Goal: Task Accomplishment & Management: Complete application form

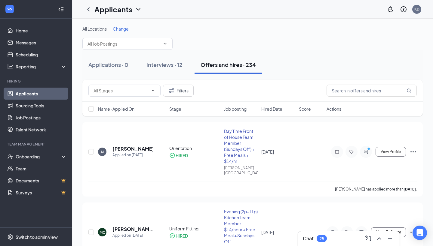
click at [352, 239] on div "Chat 25" at bounding box center [349, 239] width 92 height 10
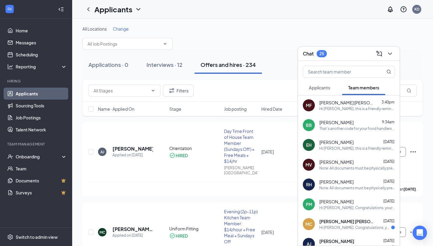
click at [330, 105] on span "[PERSON_NAME] [PERSON_NAME]" at bounding box center [346, 103] width 54 height 6
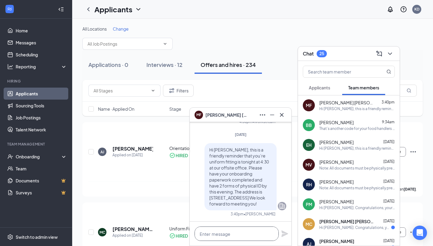
click at [229, 236] on textarea at bounding box center [236, 234] width 84 height 14
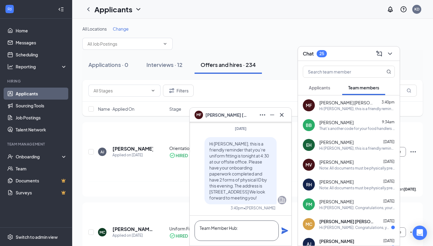
paste textarea "[URL][DOMAIN_NAME][DOMAIN_NAME]"
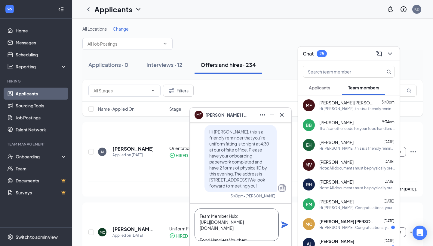
scroll to position [0, 0]
click at [242, 217] on textarea "Team Member Hub: [URL][DOMAIN_NAME][DOMAIN_NAME] Food Handlers Voucher:" at bounding box center [236, 225] width 84 height 32
click at [257, 235] on textarea "Team Member Hub: [URL][DOMAIN_NAME][DOMAIN_NAME] Food Handlers Voucher:" at bounding box center [236, 225] width 84 height 32
paste textarea "RE6INR4Y88"
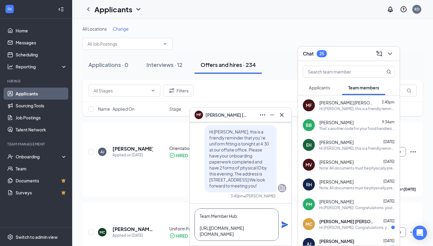
scroll to position [0, 0]
click at [207, 222] on textarea "Team Member Hub: [URL][DOMAIN_NAME][DOMAIN_NAME] Food Handlers Voucher: RE6INR4…" at bounding box center [236, 225] width 84 height 32
click at [196, 218] on textarea "Team Member Hub: [URL][DOMAIN_NAME][DOMAIN_NAME] Food Handlers Voucher: RE6INR4…" at bounding box center [236, 225] width 84 height 32
click at [201, 214] on textarea "Team Member Hub: [URL][DOMAIN_NAME][DOMAIN_NAME] Food Handlers Voucher: RE6INR4…" at bounding box center [236, 225] width 84 height 32
type textarea "We will go over these at your uniform fitting! Team Member Hub: [URL][DOMAIN_NA…"
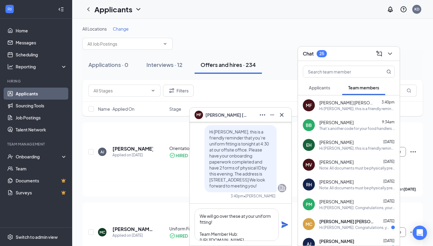
click at [284, 223] on icon "Plane" at bounding box center [284, 224] width 7 height 7
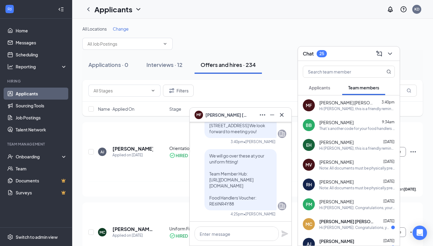
click at [284, 114] on icon "Cross" at bounding box center [281, 114] width 7 height 7
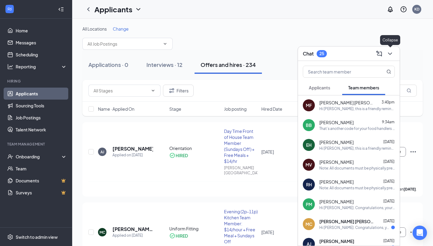
click at [392, 54] on icon "ChevronDown" at bounding box center [389, 53] width 7 height 7
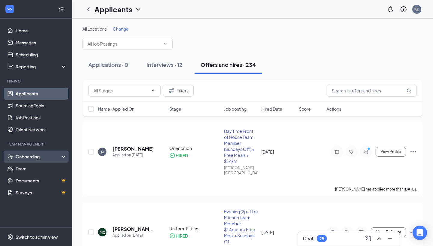
click at [54, 157] on div "Onboarding" at bounding box center [39, 157] width 46 height 6
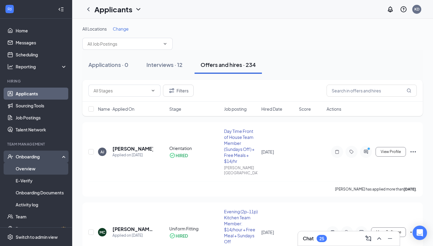
click at [54, 166] on link "Overview" at bounding box center [41, 169] width 51 height 12
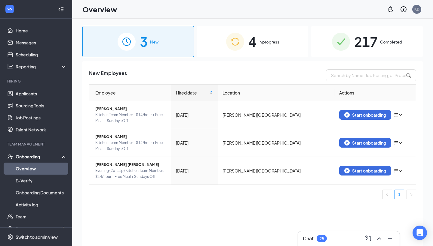
click at [249, 48] on span "4" at bounding box center [252, 41] width 8 height 21
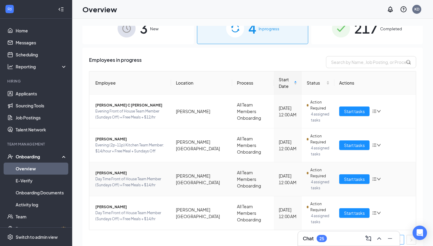
scroll to position [16, 0]
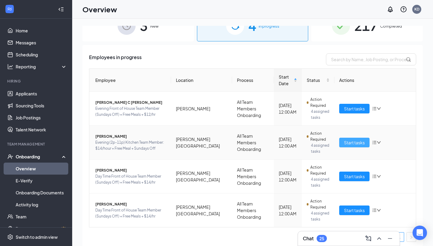
click at [356, 143] on span "Start tasks" at bounding box center [354, 142] width 21 height 7
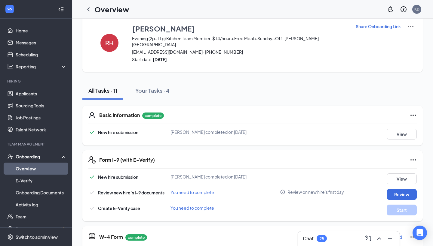
scroll to position [18, 0]
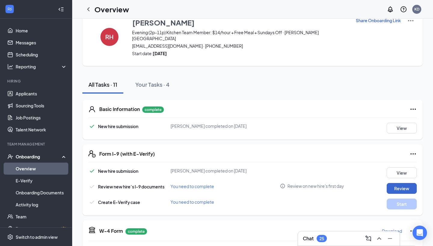
click at [404, 184] on button "Review" at bounding box center [401, 188] width 30 height 11
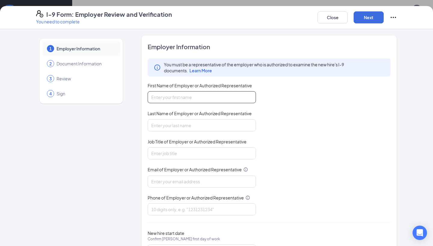
type input "k"
type input "[PERSON_NAME]"
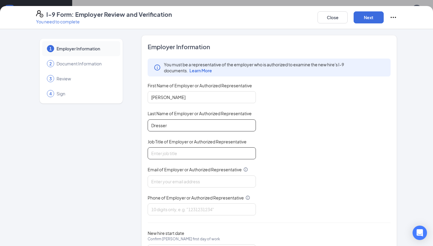
type input "Dresser"
type input "Training Director"
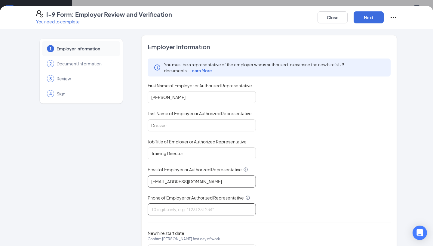
type input "[EMAIL_ADDRESS][DOMAIN_NAME]"
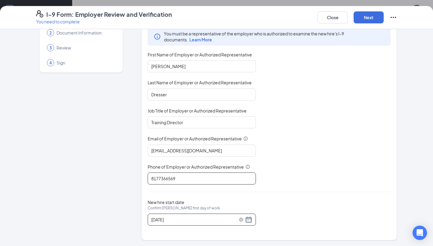
scroll to position [31, 0]
type input "8177366569"
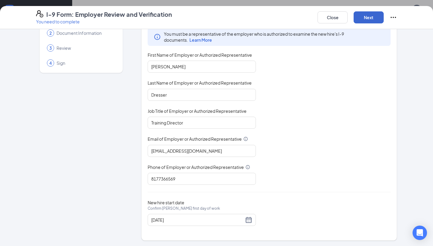
click at [378, 15] on button "Next" at bounding box center [368, 17] width 30 height 12
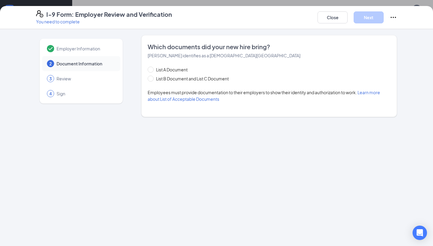
scroll to position [0, 0]
click at [214, 79] on span "List B Document and List C Document" at bounding box center [193, 78] width 78 height 7
click at [152, 79] on input "List B Document and List C Document" at bounding box center [149, 78] width 4 height 4
radio input "true"
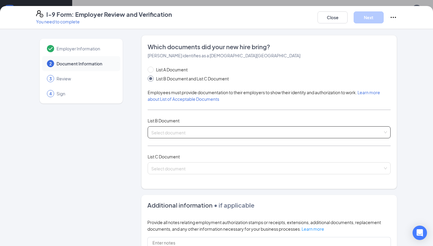
click at [195, 134] on input "search" at bounding box center [266, 131] width 231 height 9
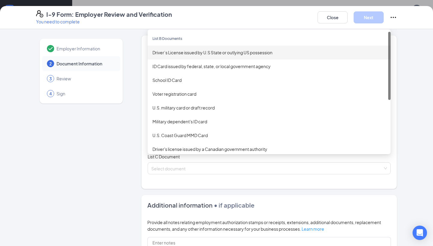
click at [194, 53] on div "Driver’s License issued by U.S State or outlying US possession" at bounding box center [268, 52] width 233 height 7
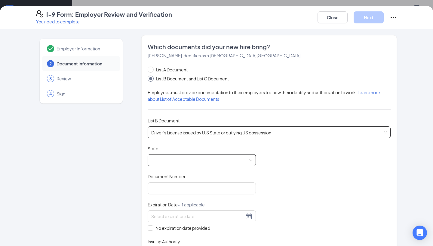
click at [191, 160] on span at bounding box center [201, 160] width 101 height 11
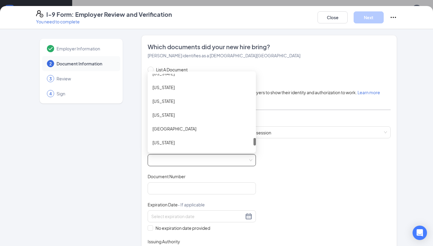
scroll to position [639, 0]
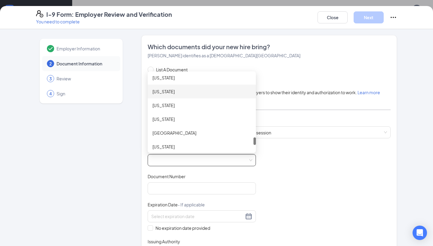
click at [205, 96] on div "[US_STATE]" at bounding box center [201, 92] width 108 height 14
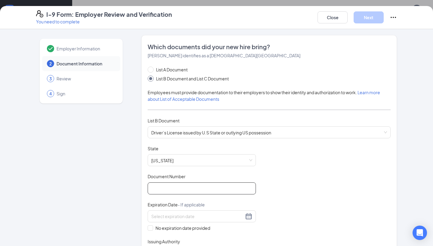
click at [205, 190] on input "Document Number" at bounding box center [201, 189] width 108 height 12
type input "50096061"
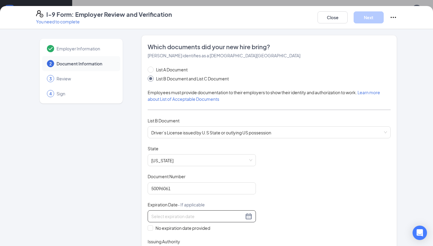
click at [245, 216] on div at bounding box center [201, 216] width 101 height 7
click at [227, 230] on button "button" at bounding box center [226, 229] width 7 height 12
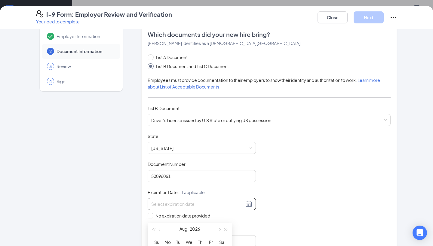
scroll to position [22, 0]
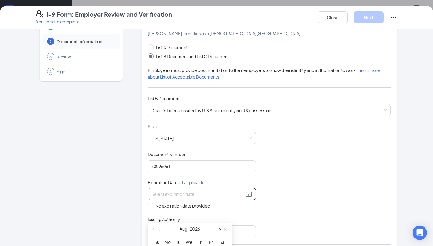
click at [220, 229] on button "button" at bounding box center [219, 229] width 7 height 12
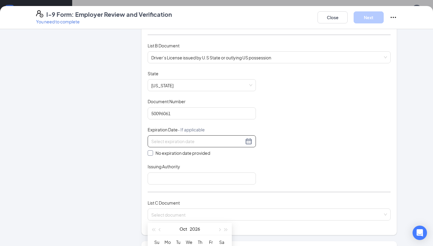
scroll to position [83, 0]
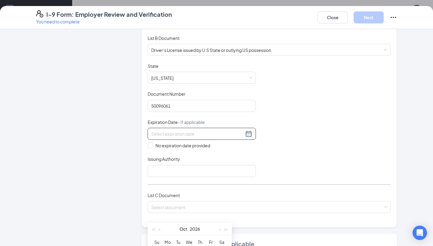
click at [303, 137] on div "Document Title Driver’s License issued by U.S State or outlying US possession S…" at bounding box center [268, 120] width 243 height 114
click at [250, 132] on div at bounding box center [201, 133] width 101 height 7
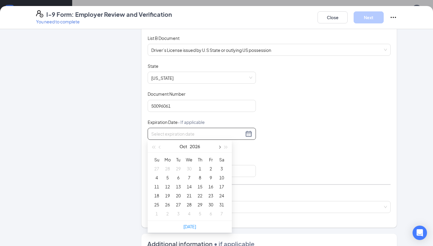
click at [218, 148] on span "button" at bounding box center [218, 147] width 3 height 3
type input "[DATE]"
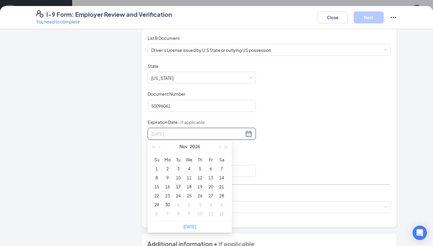
click at [178, 189] on div "17" at bounding box center [178, 186] width 7 height 7
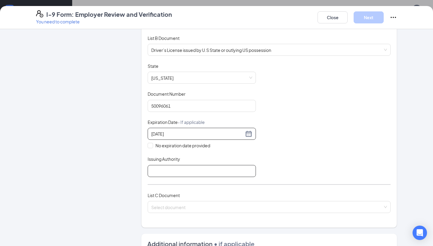
click at [214, 170] on input "Issuing Authority" at bounding box center [201, 171] width 108 height 12
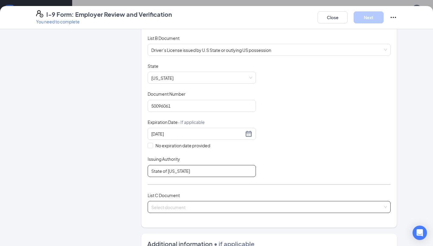
type input "State of [US_STATE]"
click at [198, 208] on input "search" at bounding box center [266, 206] width 231 height 9
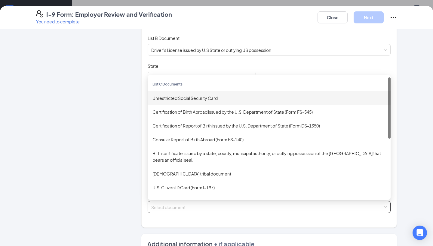
click at [208, 100] on div "Unrestricted Social Security Card" at bounding box center [268, 98] width 243 height 14
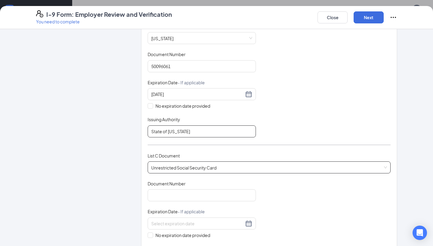
scroll to position [123, 0]
click at [226, 196] on input "Document Number" at bounding box center [201, 195] width 108 height 12
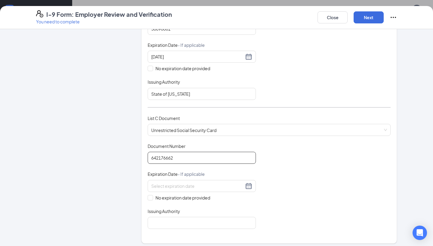
scroll to position [160, 0]
type input "642176662"
click at [181, 198] on span "No expiration date provided" at bounding box center [182, 197] width 59 height 7
click at [152, 198] on input "No expiration date provided" at bounding box center [149, 197] width 4 height 4
checkbox input "true"
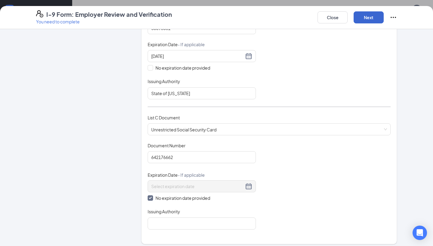
click at [370, 19] on button "Next" at bounding box center [368, 17] width 30 height 12
click at [212, 223] on input "Issuing Authority" at bounding box center [201, 224] width 108 height 12
type input "Social Security Administration"
click at [371, 16] on button "Next" at bounding box center [368, 17] width 30 height 12
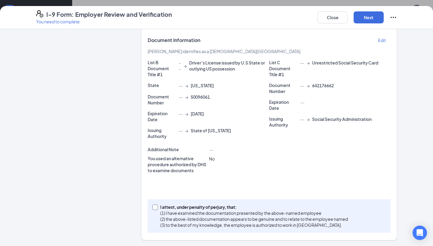
scroll to position [60, 0]
click at [309, 217] on p "(2) the above-listed documentation appears to be genuine and to relate to the e…" at bounding box center [253, 219] width 187 height 6
click at [157, 209] on input "I attest, under penalty of [PERSON_NAME], that: (1) I have examined the documen…" at bounding box center [154, 207] width 4 height 4
checkbox input "true"
click at [371, 18] on button "Next" at bounding box center [368, 17] width 30 height 12
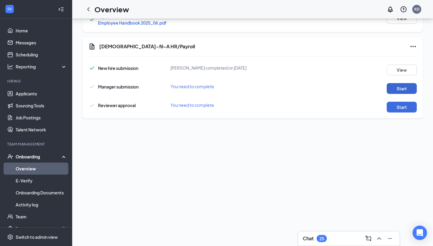
scroll to position [214, 0]
click at [405, 84] on button "Start" at bounding box center [401, 89] width 30 height 11
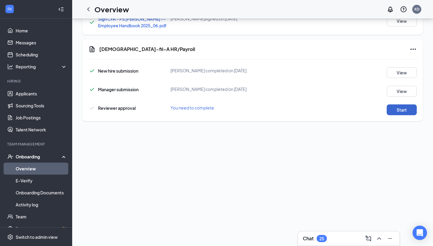
click at [405, 105] on button "Start" at bounding box center [401, 110] width 30 height 11
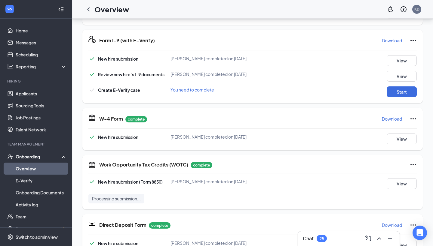
scroll to position [125, 0]
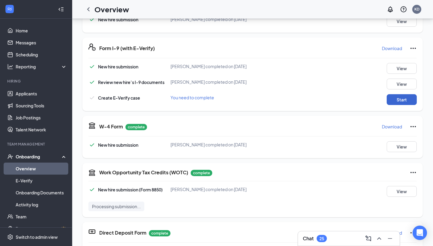
click at [394, 94] on button "Start" at bounding box center [401, 99] width 30 height 11
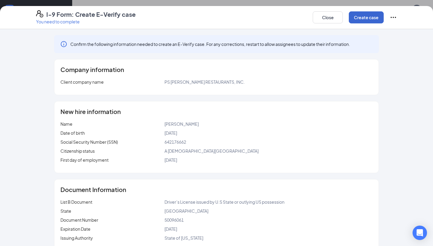
click at [353, 23] on button "Create case" at bounding box center [365, 17] width 35 height 12
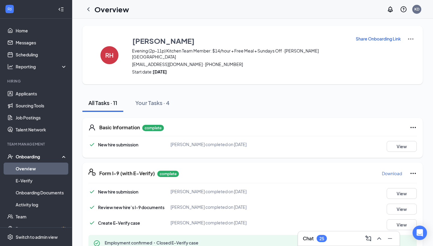
scroll to position [0, 0]
click at [88, 11] on icon "ChevronLeft" at bounding box center [88, 9] width 7 height 7
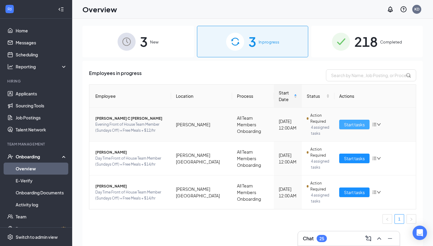
click at [362, 126] on span "Start tasks" at bounding box center [354, 124] width 21 height 7
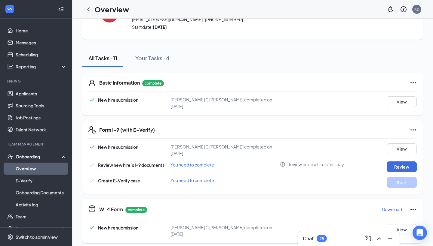
scroll to position [40, 0]
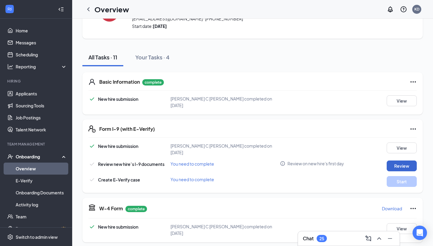
click at [393, 161] on button "Review" at bounding box center [401, 166] width 30 height 11
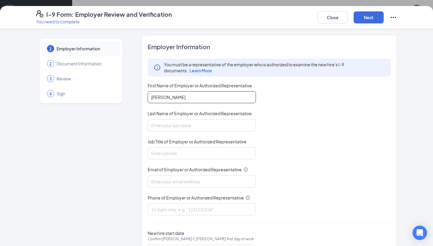
type input "[PERSON_NAME]"
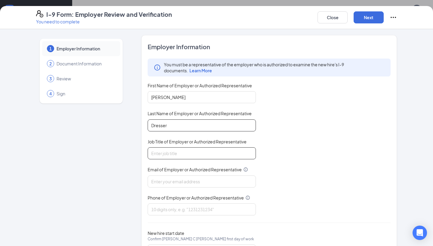
type input "Dresser"
type input "Training Director"
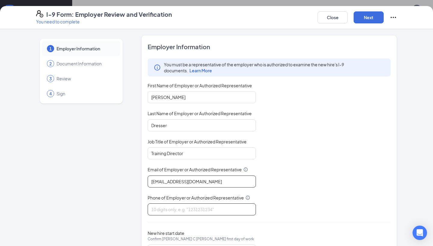
type input "[EMAIL_ADDRESS][DOMAIN_NAME]"
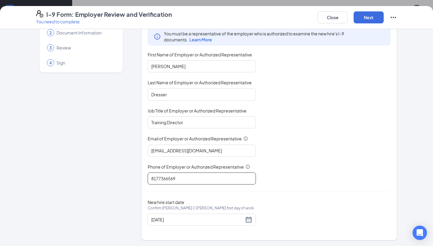
scroll to position [31, 0]
type input "8177366569"
click at [380, 16] on button "Next" at bounding box center [368, 17] width 30 height 12
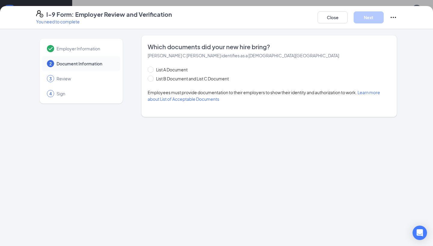
scroll to position [0, 0]
click at [226, 80] on span "List B Document and List C Document" at bounding box center [193, 78] width 78 height 7
click at [152, 80] on input "List B Document and List C Document" at bounding box center [149, 78] width 4 height 4
radio input "true"
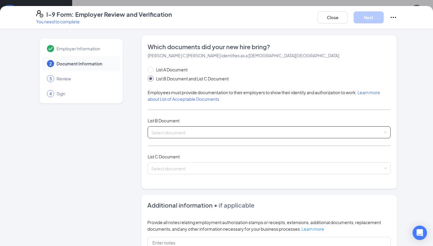
click at [325, 136] on span at bounding box center [266, 132] width 231 height 11
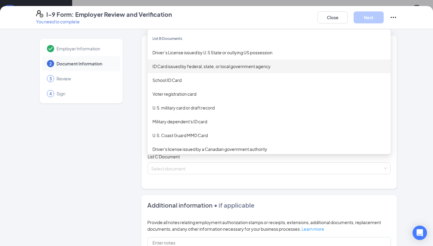
click at [301, 63] on div "ID Card issued by federal, state, or local government agency" at bounding box center [268, 66] width 233 height 7
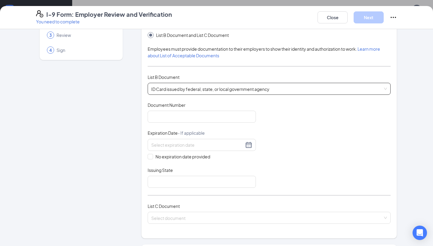
scroll to position [53, 0]
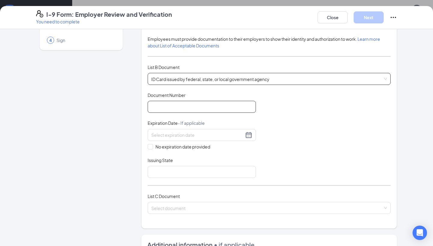
click at [245, 108] on input "Document Number" at bounding box center [201, 107] width 108 height 12
type input "U1492362"
click at [247, 135] on div at bounding box center [201, 135] width 101 height 7
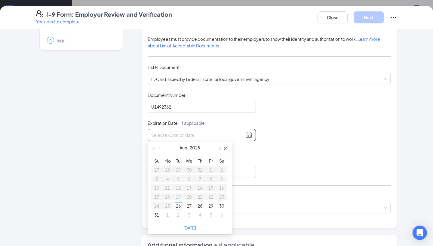
click at [228, 146] on button "button" at bounding box center [226, 148] width 7 height 12
click at [160, 147] on button "button" at bounding box center [160, 148] width 7 height 12
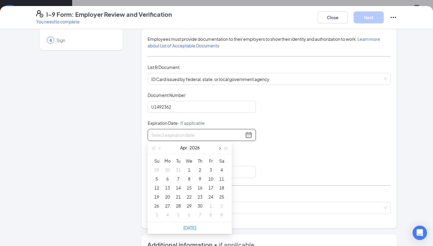
click at [220, 146] on button "button" at bounding box center [219, 148] width 7 height 12
type input "[DATE]"
click at [179, 178] on div "5" at bounding box center [178, 178] width 7 height 7
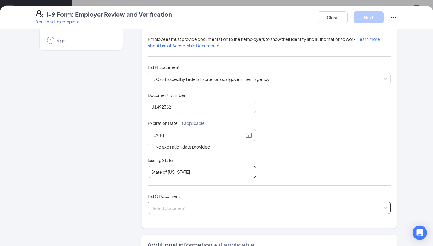
type input "State of [US_STATE]"
click at [210, 208] on input "search" at bounding box center [266, 206] width 231 height 9
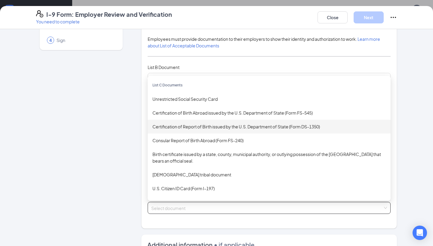
click at [215, 124] on div "Certification of Report of Birth issued by the U.S. Department of State (Form D…" at bounding box center [268, 126] width 233 height 7
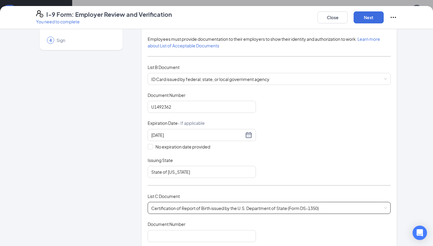
scroll to position [89, 0]
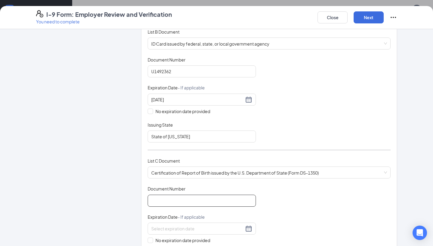
click at [202, 199] on input "Document Number" at bounding box center [201, 201] width 108 height 12
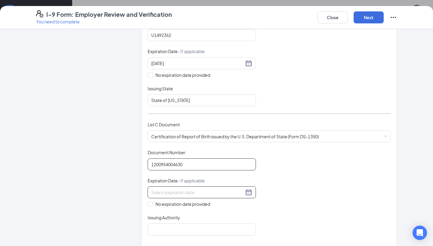
scroll to position [133, 0]
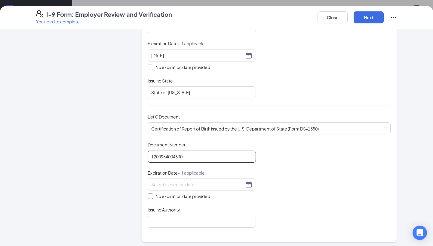
type input "1200954004630"
click at [183, 197] on span "No expiration date provided" at bounding box center [182, 196] width 59 height 7
click at [152, 197] on input "No expiration date provided" at bounding box center [149, 196] width 4 height 4
checkbox input "true"
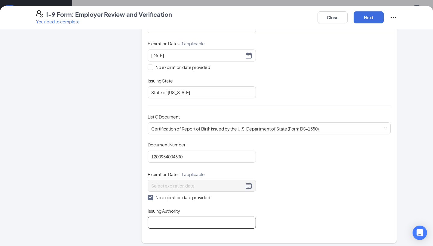
click at [182, 222] on input "Issuing Authority" at bounding box center [201, 223] width 108 height 12
type input "State of [US_STATE]"
click at [369, 21] on button "Next" at bounding box center [368, 17] width 30 height 12
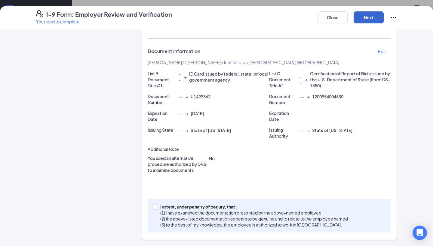
scroll to position [116, 0]
click at [287, 212] on p "(1) I have examined the documentation presented by the above-named employee" at bounding box center [253, 213] width 187 height 6
click at [157, 209] on input "I attest, under penalty of [PERSON_NAME], that: (1) I have examined the documen…" at bounding box center [154, 207] width 4 height 4
checkbox input "true"
click at [359, 19] on button "Next" at bounding box center [368, 17] width 30 height 12
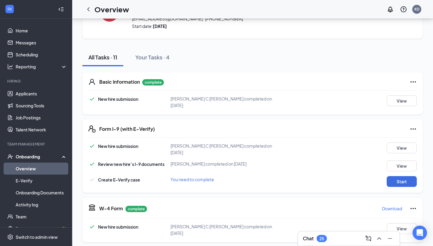
scroll to position [66, 0]
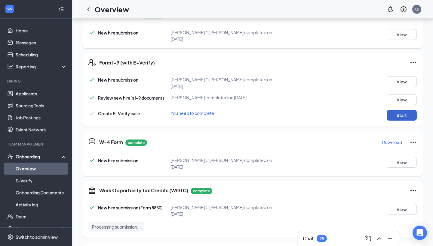
click at [407, 110] on button "Start" at bounding box center [401, 115] width 30 height 11
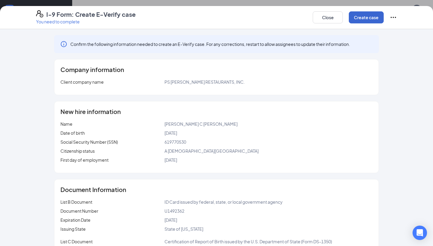
click at [359, 14] on button "Create case" at bounding box center [365, 17] width 35 height 12
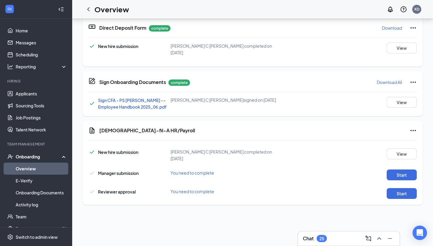
scroll to position [154, 0]
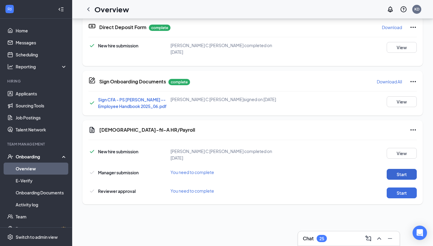
click at [406, 169] on button "Start" at bounding box center [401, 174] width 30 height 11
click at [412, 188] on button "Start" at bounding box center [401, 193] width 30 height 11
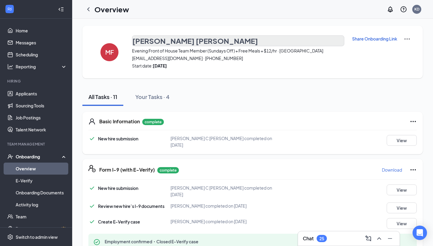
scroll to position [0, 0]
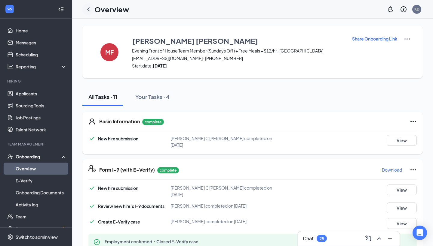
click at [85, 6] on icon "ChevronLeft" at bounding box center [88, 9] width 7 height 7
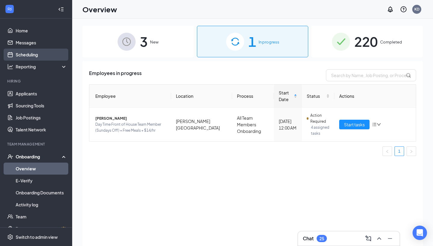
click at [24, 57] on link "Scheduling" at bounding box center [41, 55] width 51 height 12
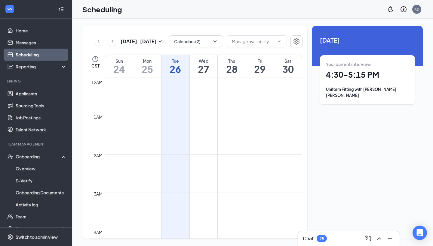
scroll to position [295, 0]
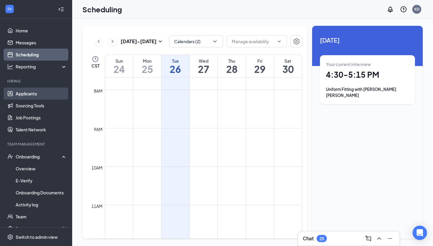
click at [33, 97] on link "Applicants" at bounding box center [41, 94] width 51 height 12
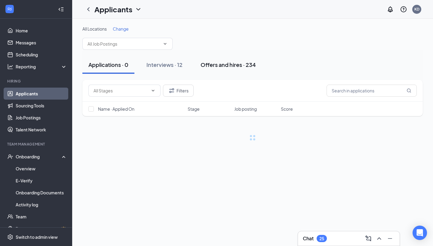
click at [225, 64] on div "Offers and hires · 234" at bounding box center [227, 65] width 55 height 8
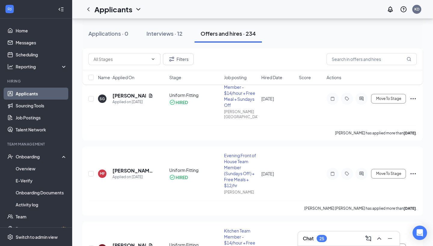
scroll to position [315, 0]
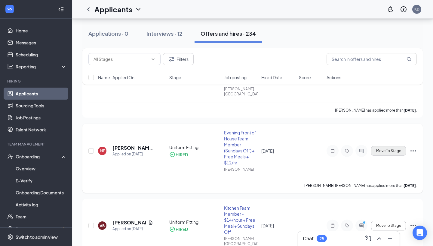
click at [394, 146] on button "Move To Stage" at bounding box center [388, 151] width 35 height 10
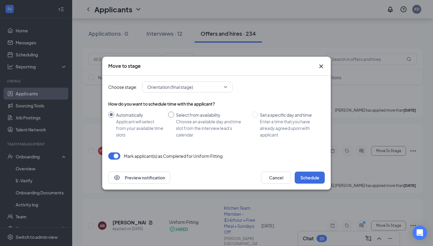
click at [219, 120] on div "Choose an available day and time slot from the interview lead’s calendar" at bounding box center [211, 128] width 71 height 20
click at [174, 118] on input "Select from availability Choose an available day and time slot from the intervi…" at bounding box center [171, 115] width 6 height 6
radio input "true"
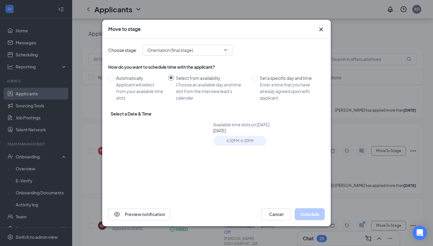
radio input "false"
type input "[DATE]"
click at [142, 88] on div "Applicant will select from your available time slots" at bounding box center [139, 91] width 47 height 20
click at [114, 81] on input "Automatically Applicant will select from your available time slots" at bounding box center [111, 78] width 6 height 6
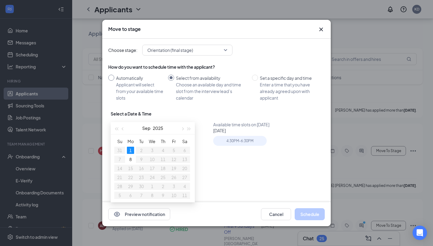
radio input "true"
radio input "false"
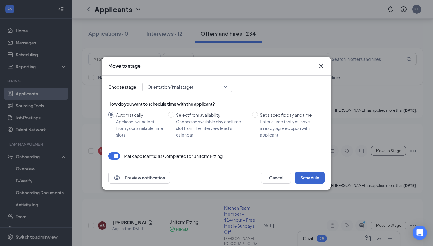
click at [305, 178] on button "Schedule" at bounding box center [309, 178] width 30 height 12
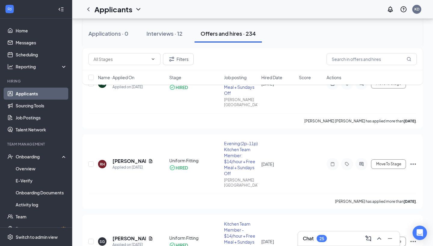
scroll to position [150, 0]
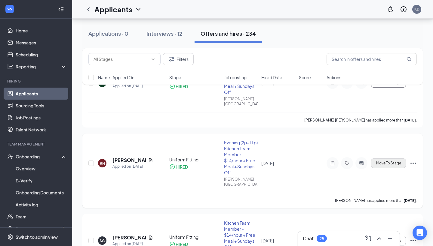
click at [393, 161] on span "Move To Stage" at bounding box center [388, 163] width 25 height 4
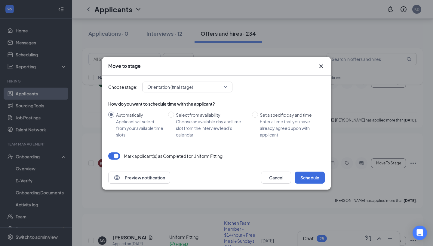
click at [324, 65] on icon "Cross" at bounding box center [320, 66] width 7 height 7
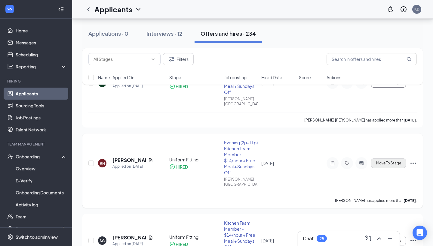
click at [382, 159] on button "Move To Stage" at bounding box center [388, 164] width 35 height 10
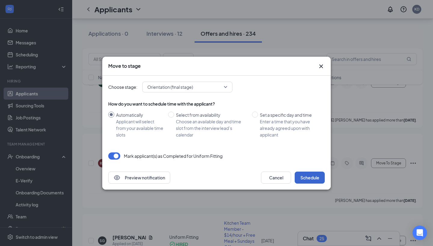
click at [315, 178] on button "Schedule" at bounding box center [309, 178] width 30 height 12
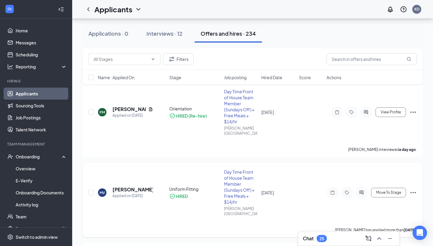
scroll to position [516, 0]
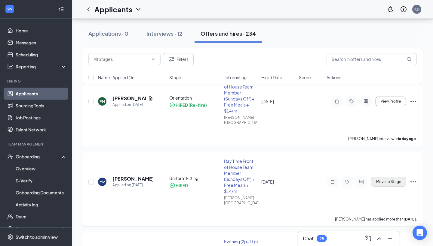
click at [383, 177] on button "Move To Stage" at bounding box center [388, 182] width 35 height 10
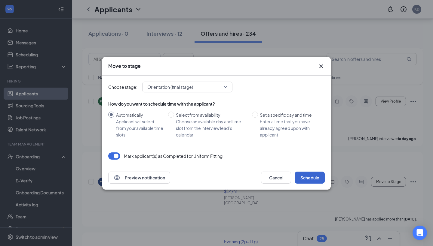
click at [309, 173] on button "Schedule" at bounding box center [309, 178] width 30 height 12
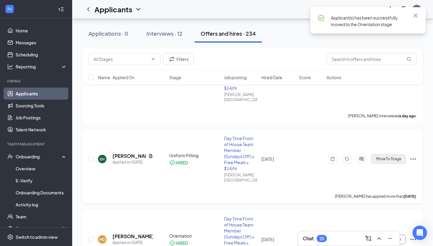
scroll to position [778, 0]
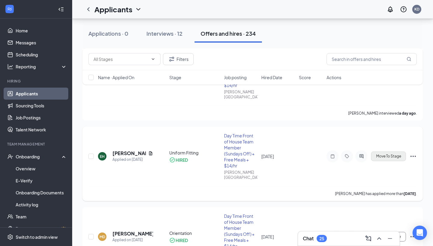
click at [395, 154] on span "Move To Stage" at bounding box center [388, 156] width 25 height 4
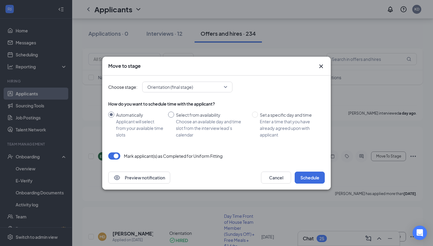
click at [197, 125] on div "Choose an available day and time slot from the interview lead’s calendar" at bounding box center [211, 128] width 71 height 20
click at [174, 118] on input "Select from availability Choose an available day and time slot from the intervi…" at bounding box center [171, 115] width 6 height 6
radio input "true"
radio input "false"
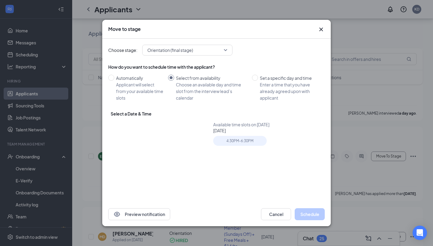
type input "[DATE]"
click at [230, 141] on div "4:30PM - 6:30PM" at bounding box center [239, 141] width 53 height 10
click at [308, 214] on button "Schedule" at bounding box center [309, 214] width 30 height 12
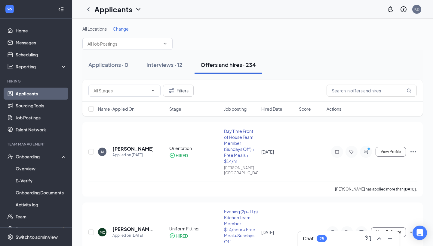
scroll to position [0, 0]
click at [351, 245] on div "Chat 25" at bounding box center [349, 239] width 102 height 14
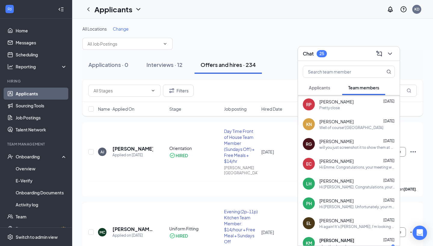
scroll to position [417, 0]
click at [332, 143] on span "[PERSON_NAME]" at bounding box center [336, 142] width 34 height 6
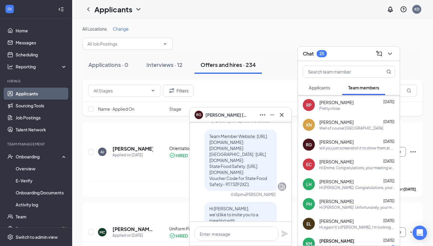
scroll to position [-373, 0]
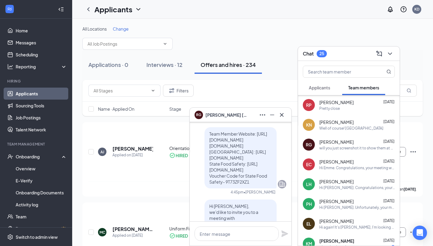
drag, startPoint x: 222, startPoint y: 199, endPoint x: 208, endPoint y: 131, distance: 70.1
click at [208, 130] on div "Team Member Website: [URL][DOMAIN_NAME][DOMAIN_NAME] [GEOGRAPHIC_DATA] : [URL][…" at bounding box center [240, 157] width 72 height 61
copy span "Team Member Website: [URL][DOMAIN_NAME][DOMAIN_NAME] [GEOGRAPHIC_DATA] : [URL][…"
click at [374, 68] on span at bounding box center [349, 72] width 92 height 12
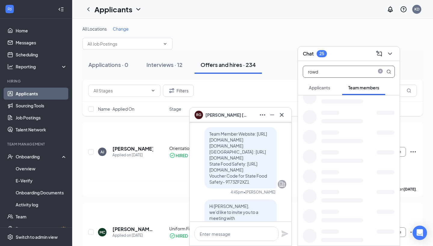
scroll to position [0, 0]
click at [376, 105] on div at bounding box center [358, 108] width 74 height 8
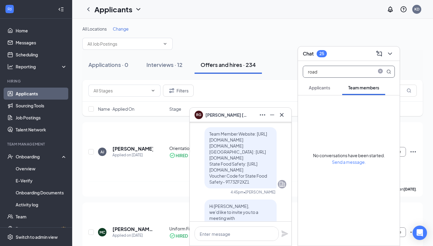
click at [334, 72] on input "road" at bounding box center [338, 71] width 71 height 11
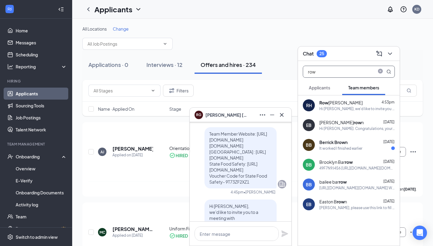
type input "row"
click at [351, 102] on div "Row [PERSON_NAME]" at bounding box center [340, 103] width 43 height 6
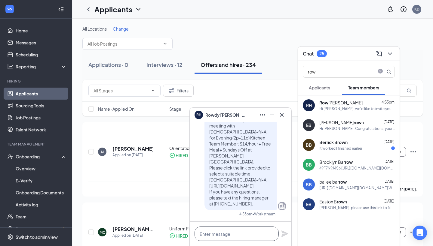
click at [250, 233] on textarea at bounding box center [236, 234] width 84 height 14
paste textarea "Team Member Website: [URL][DOMAIN_NAME][DOMAIN_NAME] [GEOGRAPHIC_DATA] : [URL][…"
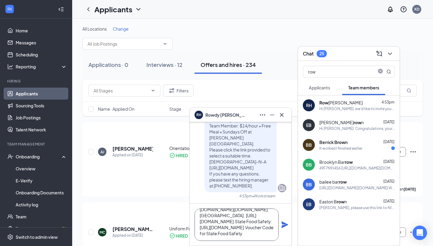
scroll to position [25, 0]
paste textarea "BHK5PUX2YG"
type textarea "Team Member Website: [URL][DOMAIN_NAME][DOMAIN_NAME] [GEOGRAPHIC_DATA] : [URL][…"
click at [285, 226] on icon "Plane" at bounding box center [284, 225] width 7 height 7
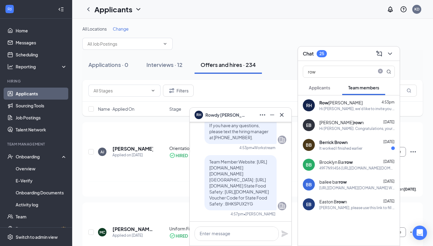
scroll to position [0, 0]
drag, startPoint x: 209, startPoint y: 149, endPoint x: 237, endPoint y: 203, distance: 60.3
click at [237, 203] on div "Team Member Website: [URL][DOMAIN_NAME][DOMAIN_NAME] [GEOGRAPHIC_DATA] : [URL][…" at bounding box center [240, 182] width 72 height 55
copy span "Team Member Website: [URL][DOMAIN_NAME][DOMAIN_NAME] [GEOGRAPHIC_DATA] : [URL][…"
click at [379, 73] on icon "close-circle" at bounding box center [380, 71] width 5 height 5
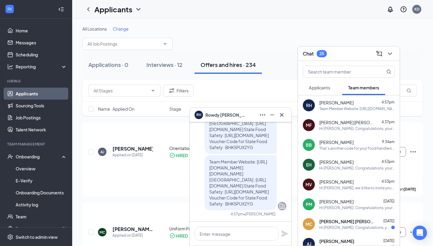
drag, startPoint x: 357, startPoint y: 152, endPoint x: 360, endPoint y: 198, distance: 46.4
click at [360, 164] on div "[PERSON_NAME] 4:53pm" at bounding box center [356, 162] width 75 height 6
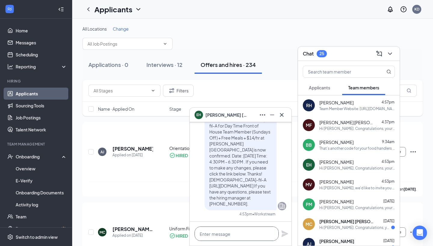
click at [252, 230] on textarea at bounding box center [236, 234] width 84 height 14
paste textarea "Team Member Website: [URL][DOMAIN_NAME][DOMAIN_NAME] [GEOGRAPHIC_DATA] : [URL][…"
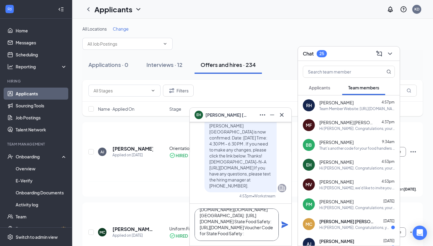
scroll to position [20, 0]
click at [219, 215] on textarea "Team Member Website: [URL][DOMAIN_NAME][DOMAIN_NAME] [GEOGRAPHIC_DATA] : [URL][…" at bounding box center [236, 225] width 84 height 32
click at [272, 236] on textarea "Team Member Website: [URL][DOMAIN_NAME][DOMAIN_NAME] [GEOGRAPHIC_DATA] : [URL][…" at bounding box center [236, 225] width 84 height 32
paste textarea "B76WDG8XGT"
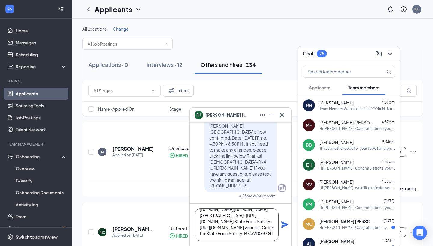
scroll to position [36, 0]
click at [202, 233] on textarea "Team Member Website: [URL][DOMAIN_NAME][DOMAIN_NAME] [GEOGRAPHIC_DATA] : [URL][…" at bounding box center [236, 225] width 84 height 32
type textarea "Team Member Website: [URL][DOMAIN_NAME][DOMAIN_NAME] [GEOGRAPHIC_DATA] : [URL][…"
click at [284, 225] on icon "Plane" at bounding box center [284, 225] width 7 height 7
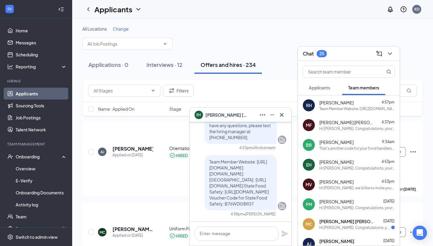
scroll to position [0, 0]
click at [359, 70] on input "text" at bounding box center [338, 71] width 71 height 11
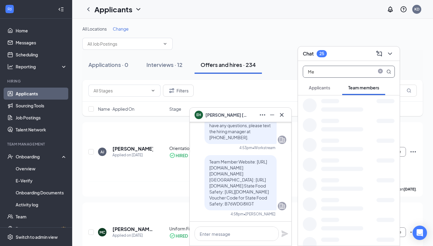
type input "M"
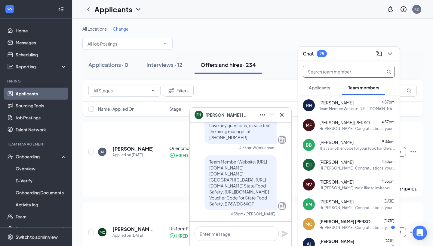
click at [307, 37] on div "All Locations Change" at bounding box center [252, 38] width 340 height 24
click at [281, 110] on button at bounding box center [282, 115] width 10 height 10
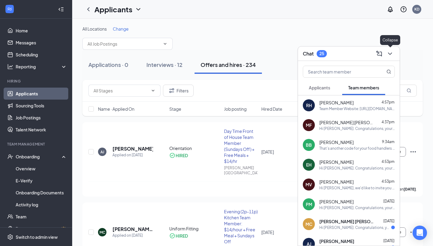
click at [389, 51] on icon "ChevronDown" at bounding box center [389, 53] width 7 height 7
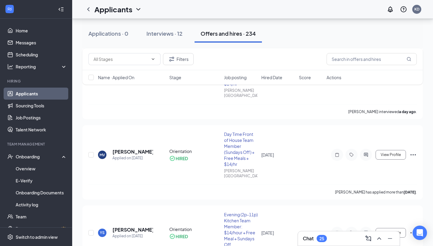
scroll to position [546, 0]
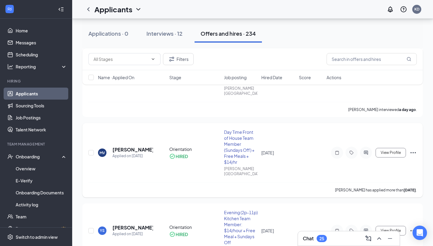
click at [414, 149] on icon "Ellipses" at bounding box center [412, 152] width 7 height 7
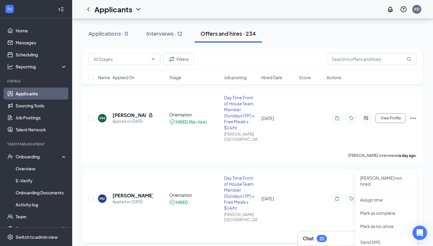
scroll to position [501, 0]
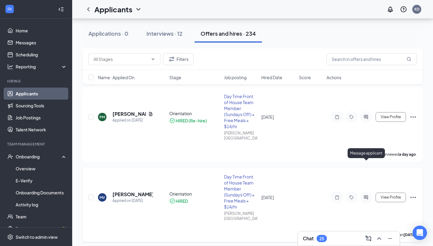
click at [365, 196] on icon "ActiveChat" at bounding box center [365, 198] width 4 height 4
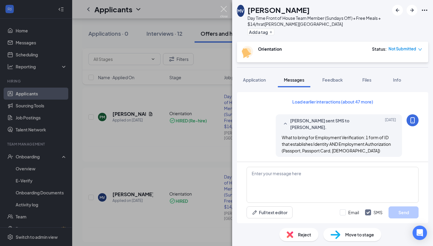
click at [223, 14] on img at bounding box center [224, 12] width 8 height 12
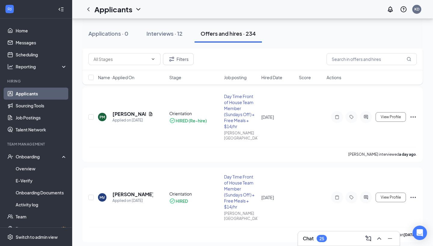
scroll to position [489, 0]
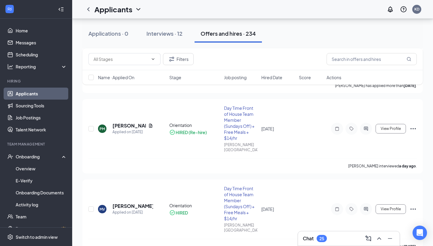
drag, startPoint x: 120, startPoint y: 8, endPoint x: 312, endPoint y: 39, distance: 194.2
click at [312, 39] on div "Applications · 0 Interviews · 12 Offers and hires · 234" at bounding box center [252, 34] width 340 height 18
drag, startPoint x: 365, startPoint y: 176, endPoint x: 360, endPoint y: 145, distance: 31.7
click at [348, 239] on div "Chat 25" at bounding box center [349, 239] width 92 height 10
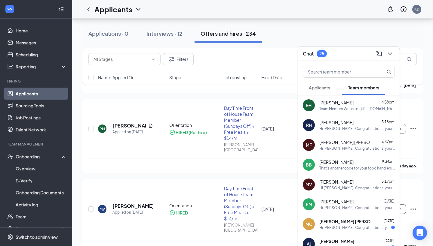
click at [347, 103] on div "[PERSON_NAME] 4:58pm" at bounding box center [356, 103] width 75 height 6
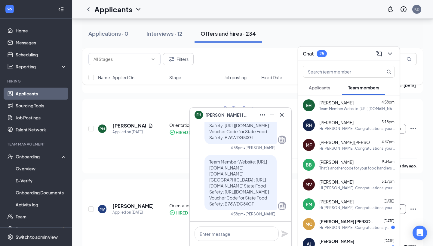
drag, startPoint x: 209, startPoint y: 149, endPoint x: 230, endPoint y: 204, distance: 58.8
click at [233, 204] on span "Team Member Website: [URL][DOMAIN_NAME][DOMAIN_NAME] [GEOGRAPHIC_DATA] : [URL][…" at bounding box center [238, 182] width 59 height 47
copy span "Team Member Website: [URL][DOMAIN_NAME][DOMAIN_NAME] [GEOGRAPHIC_DATA] : [URL][…"
click at [394, 54] on button at bounding box center [390, 54] width 10 height 10
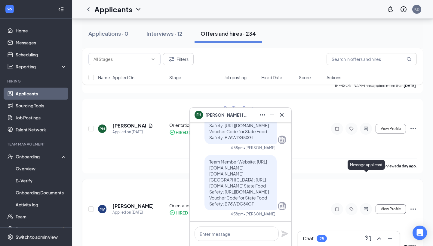
click at [366, 207] on icon "ActiveChat" at bounding box center [365, 209] width 7 height 5
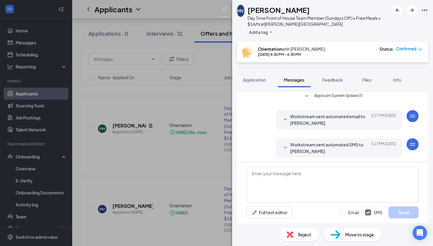
scroll to position [266, 0]
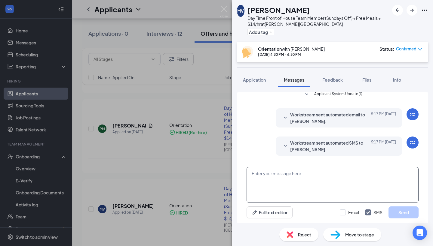
click at [304, 186] on textarea at bounding box center [332, 185] width 172 height 36
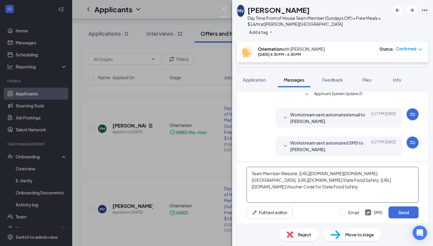
click at [254, 187] on textarea "Team Member Website: [URL][DOMAIN_NAME][DOMAIN_NAME] [GEOGRAPHIC_DATA] : [URL][…" at bounding box center [332, 185] width 172 height 36
click at [251, 187] on textarea "Team Member Website: [URL][DOMAIN_NAME][DOMAIN_NAME] [GEOGRAPHIC_DATA] : [URL][…" at bounding box center [332, 185] width 172 height 36
click at [371, 187] on textarea "Team Member Website: [URL][DOMAIN_NAME][DOMAIN_NAME] [GEOGRAPHIC_DATA] : [URL][…" at bounding box center [332, 185] width 172 height 36
click at [344, 200] on textarea "Team Member Website: [URL][DOMAIN_NAME][DOMAIN_NAME] [GEOGRAPHIC_DATA] : [URL][…" at bounding box center [332, 185] width 172 height 36
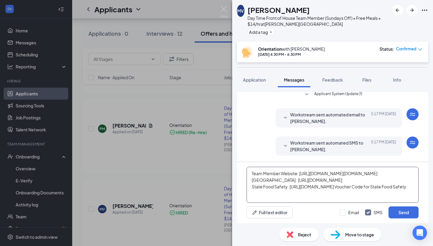
click at [359, 190] on textarea "Team Member Website: [URL][DOMAIN_NAME][DOMAIN_NAME] [GEOGRAPHIC_DATA] : [URL][…" at bounding box center [332, 185] width 172 height 36
click at [339, 198] on textarea "Team Member Website: [URL][DOMAIN_NAME][DOMAIN_NAME] [GEOGRAPHIC_DATA] : [URL][…" at bounding box center [332, 185] width 172 height 36
paste textarea "K55W5BF58A"
type textarea "Team Member Website: [URL][DOMAIN_NAME][DOMAIN_NAME] [GEOGRAPHIC_DATA] : [URL][…"
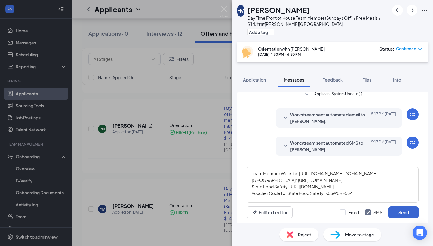
click at [396, 216] on button "Send" at bounding box center [403, 213] width 30 height 12
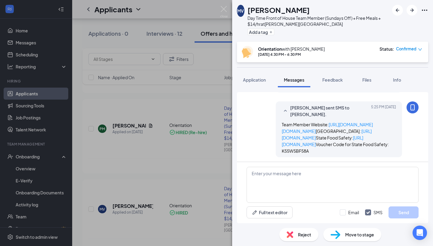
scroll to position [344, 0]
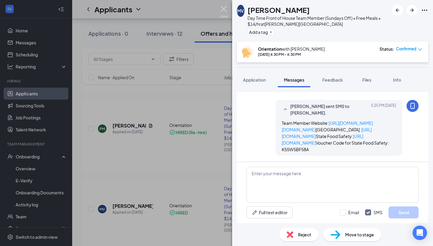
click at [222, 8] on img at bounding box center [224, 12] width 8 height 12
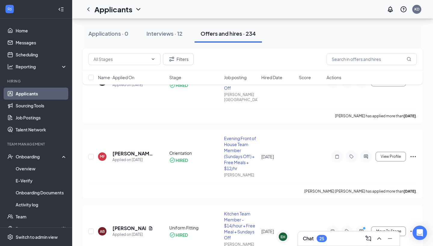
scroll to position [308, 0]
